Goal: Information Seeking & Learning: Learn about a topic

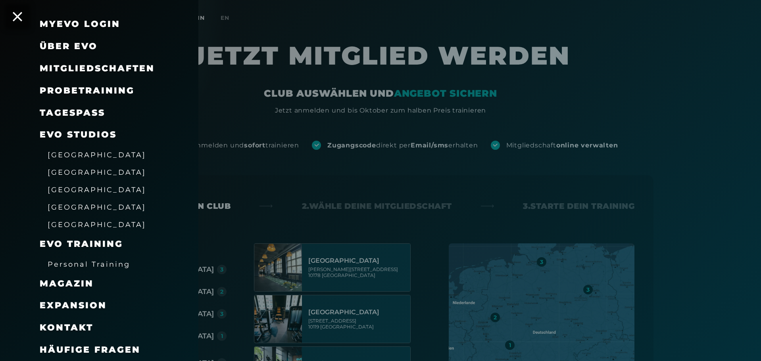
scroll to position [27, 0]
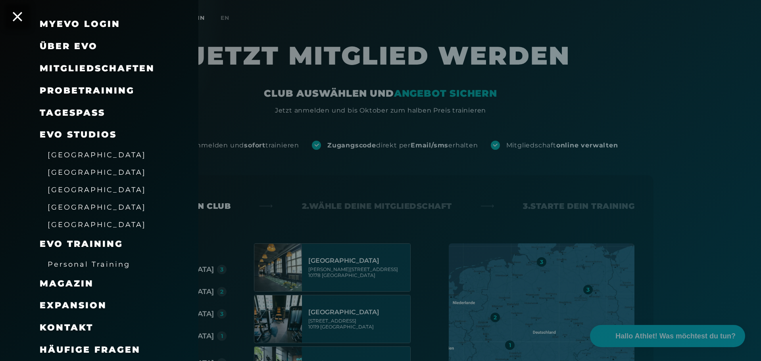
click at [400, 115] on div at bounding box center [380, 180] width 761 height 361
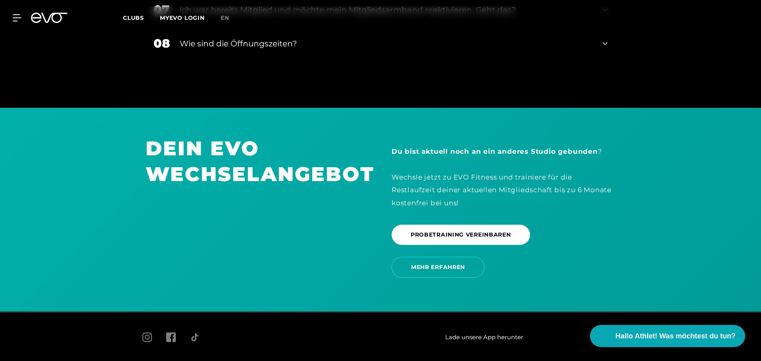
scroll to position [1398, 0]
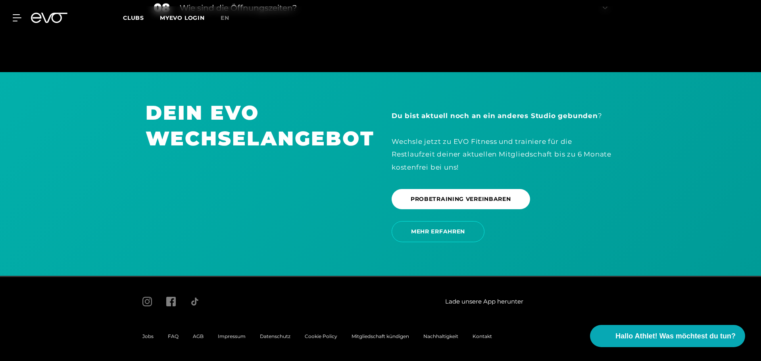
drag, startPoint x: 150, startPoint y: 81, endPoint x: 104, endPoint y: 267, distance: 192.4
click at [146, 336] on span "Jobs" at bounding box center [147, 337] width 11 height 6
click at [144, 334] on span "Jobs" at bounding box center [147, 337] width 11 height 6
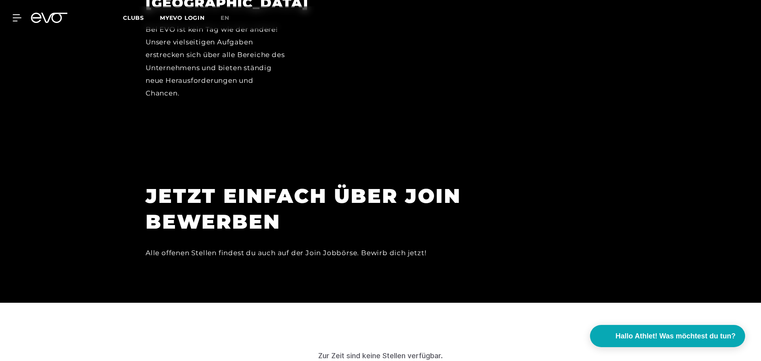
scroll to position [2523, 0]
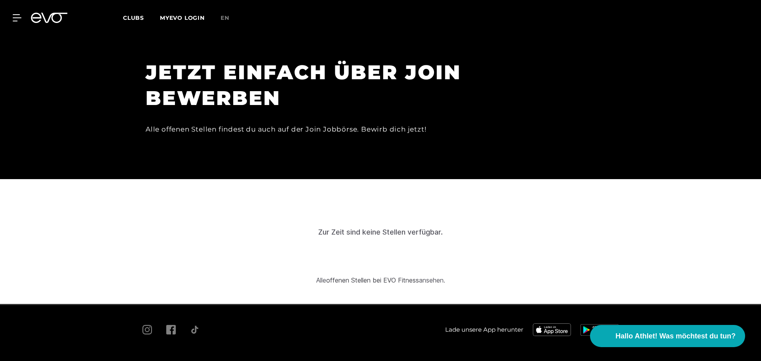
click at [365, 209] on div "Zur Zeit sind keine Stellen verfügbar." at bounding box center [381, 232] width 742 height 77
click at [363, 236] on div "Zur Zeit sind keine Stellen verfügbar." at bounding box center [381, 232] width 742 height 77
